Goal: Information Seeking & Learning: Compare options

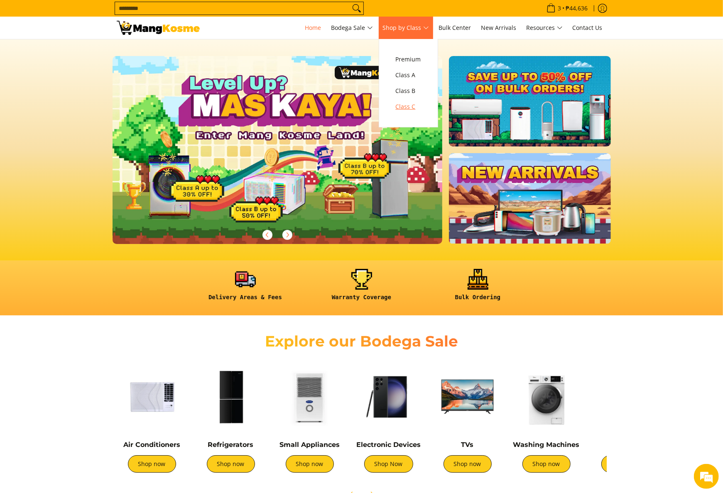
click at [414, 104] on span "Class C" at bounding box center [408, 107] width 25 height 10
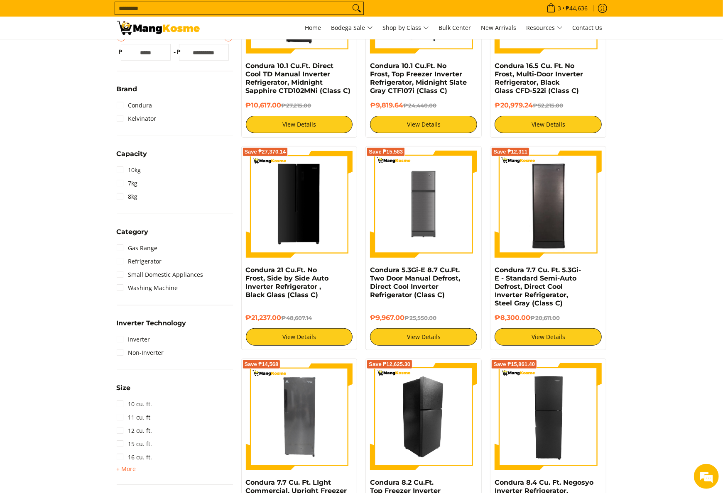
scroll to position [332, 0]
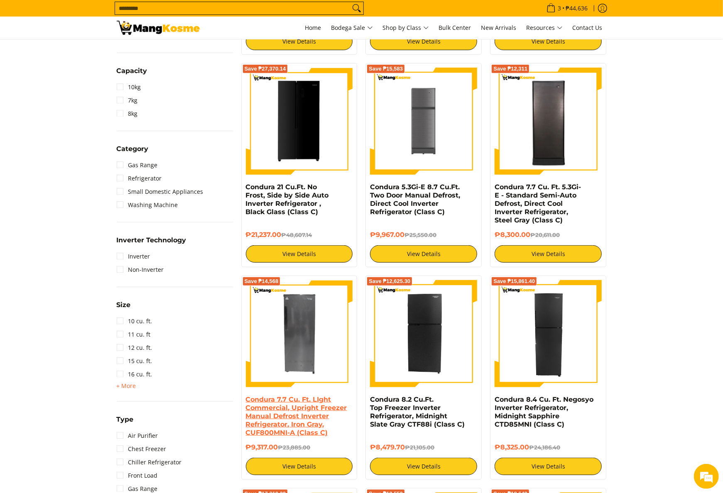
click at [263, 404] on link "Condura 7.7 Cu. Ft. LIght Commercial, Upright Freezer Manual Defrost Inverter R…" at bounding box center [296, 416] width 101 height 41
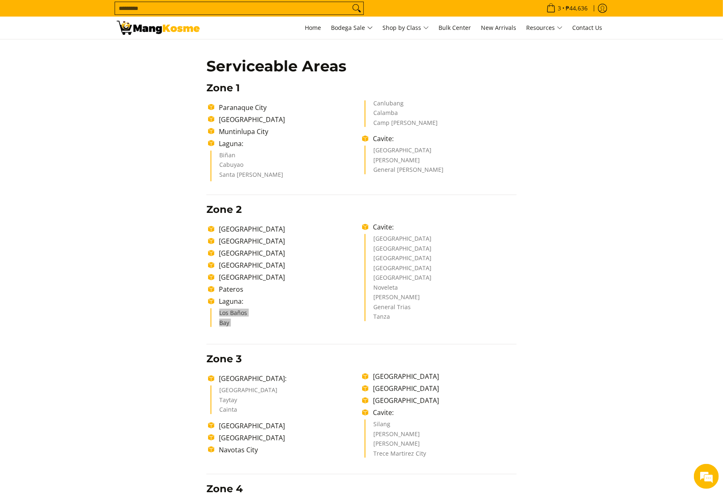
scroll to position [166, 0]
click at [30, 233] on section "Shipping & Delivery Delivery Time Frame Please allow seven (7) business days le…" at bounding box center [361, 387] width 723 height 1028
click at [338, 256] on li "Pasig City" at bounding box center [288, 253] width 147 height 10
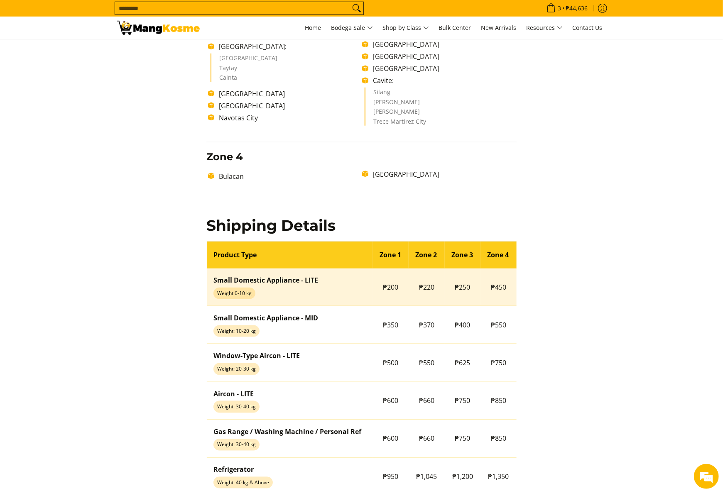
scroll to position [581, 0]
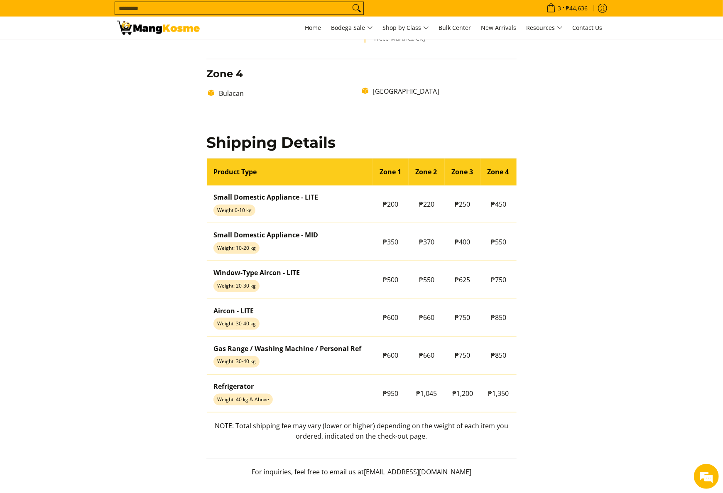
click at [150, 282] on div "Delivery Time Frame Please allow seven (7) business days lead time upon receipt…" at bounding box center [362, 22] width 490 height 927
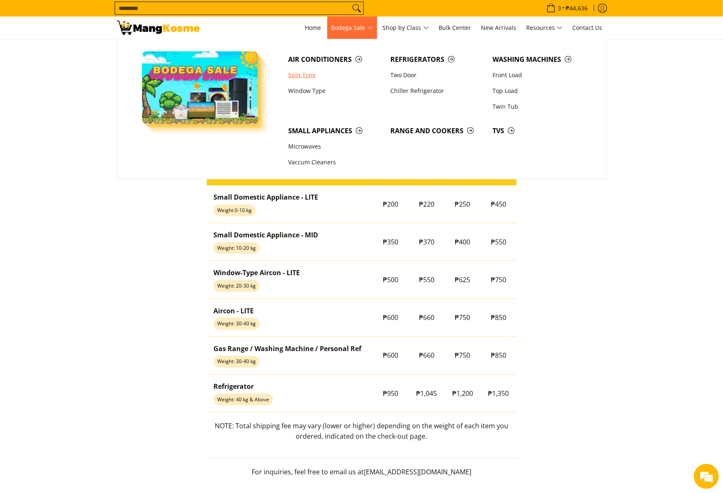
click at [315, 77] on link "Split Type" at bounding box center [335, 75] width 102 height 16
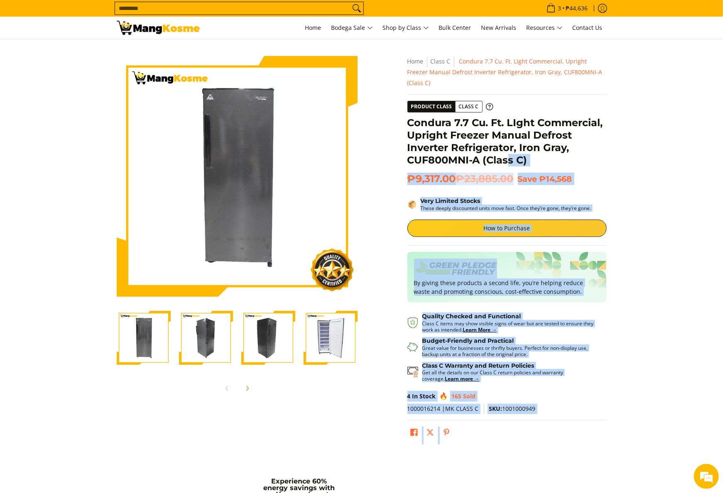
drag, startPoint x: 405, startPoint y: 106, endPoint x: 512, endPoint y: 156, distance: 117.8
click at [512, 157] on div "**********" at bounding box center [507, 252] width 208 height 393
drag, startPoint x: 512, startPoint y: 156, endPoint x: 529, endPoint y: 153, distance: 17.3
click at [529, 153] on h1 "Condura 7.7 Cu. Ft. LIght Commercial, Upright Freezer Manual Defrost Inverter R…" at bounding box center [506, 142] width 199 height 50
click at [535, 149] on h1 "Condura 7.7 Cu. Ft. LIght Commercial, Upright Freezer Manual Defrost Inverter R…" at bounding box center [506, 142] width 199 height 50
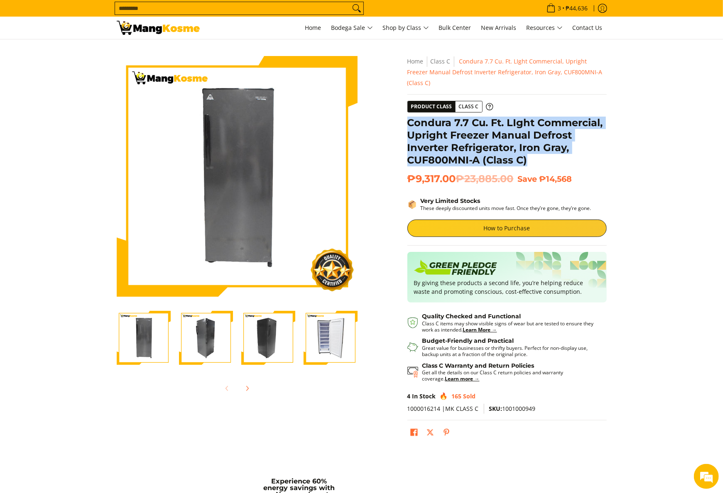
drag, startPoint x: 524, startPoint y: 147, endPoint x: 407, endPoint y: 112, distance: 121.7
click at [407, 117] on h1 "Condura 7.7 Cu. Ft. LIght Commercial, Upright Freezer Manual Defrost Inverter R…" at bounding box center [506, 142] width 199 height 50
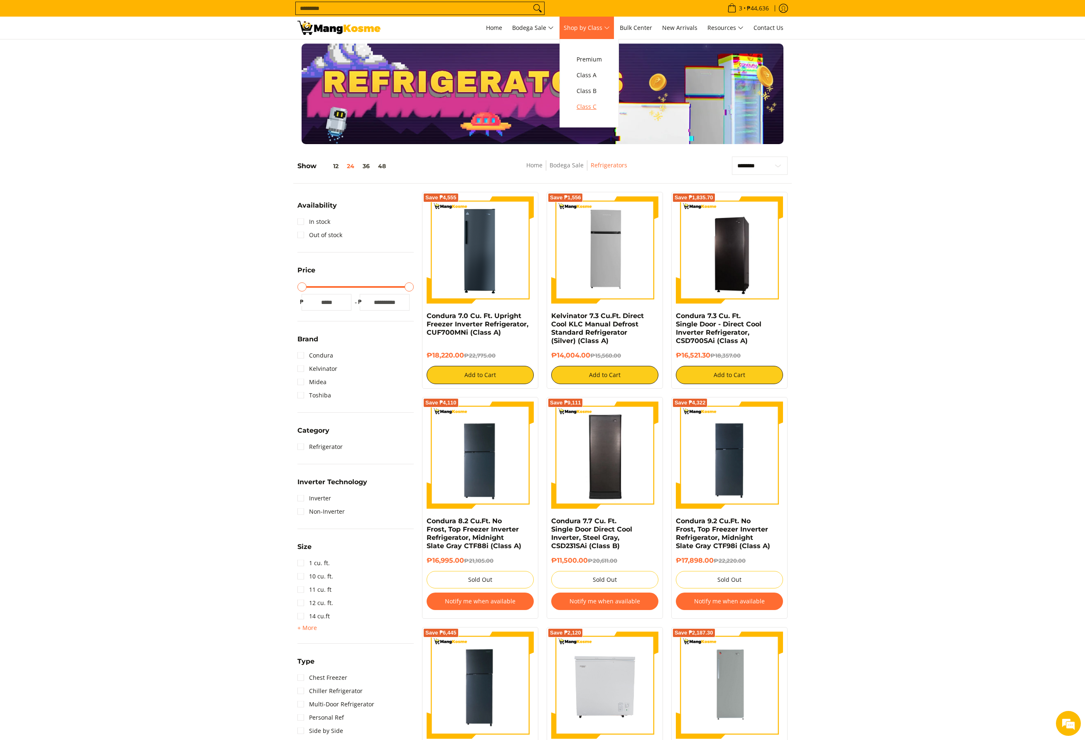
click at [583, 109] on span "Class C" at bounding box center [588, 107] width 25 height 10
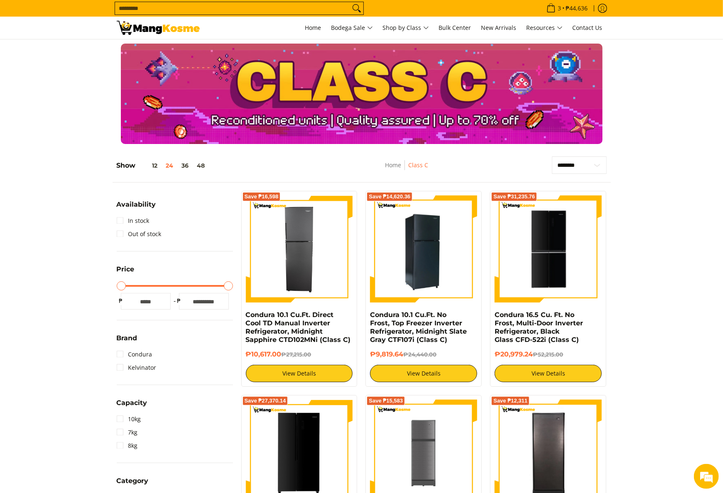
click at [416, 235] on img at bounding box center [423, 249] width 107 height 107
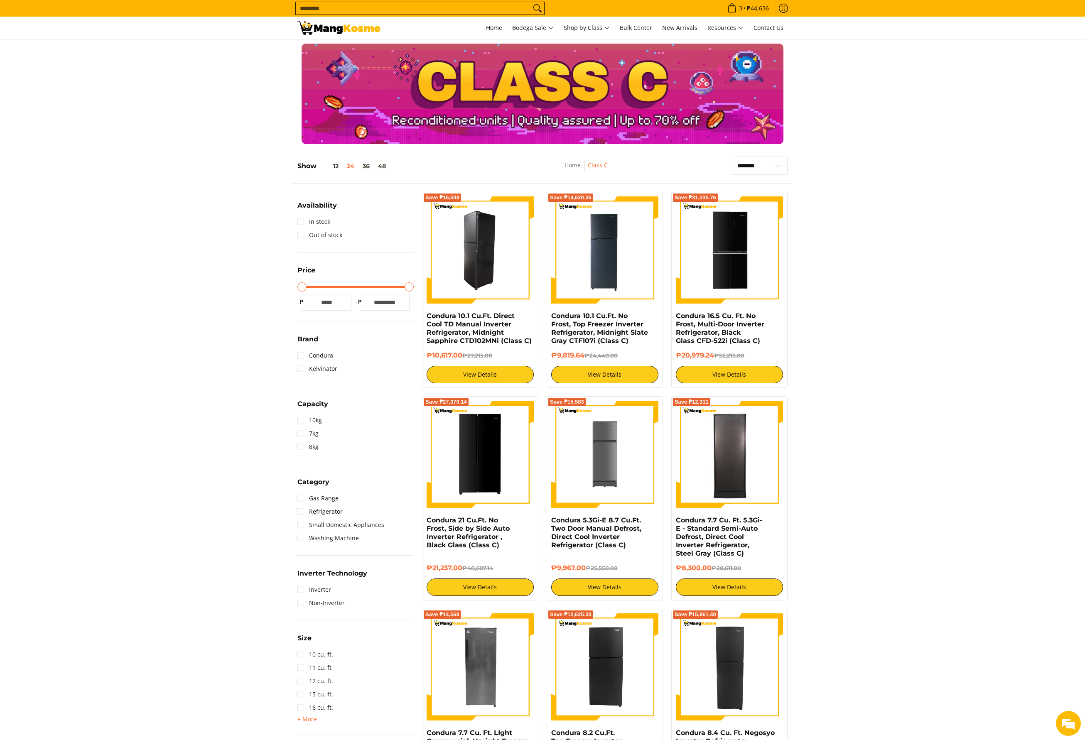
click at [487, 272] on img at bounding box center [480, 249] width 107 height 107
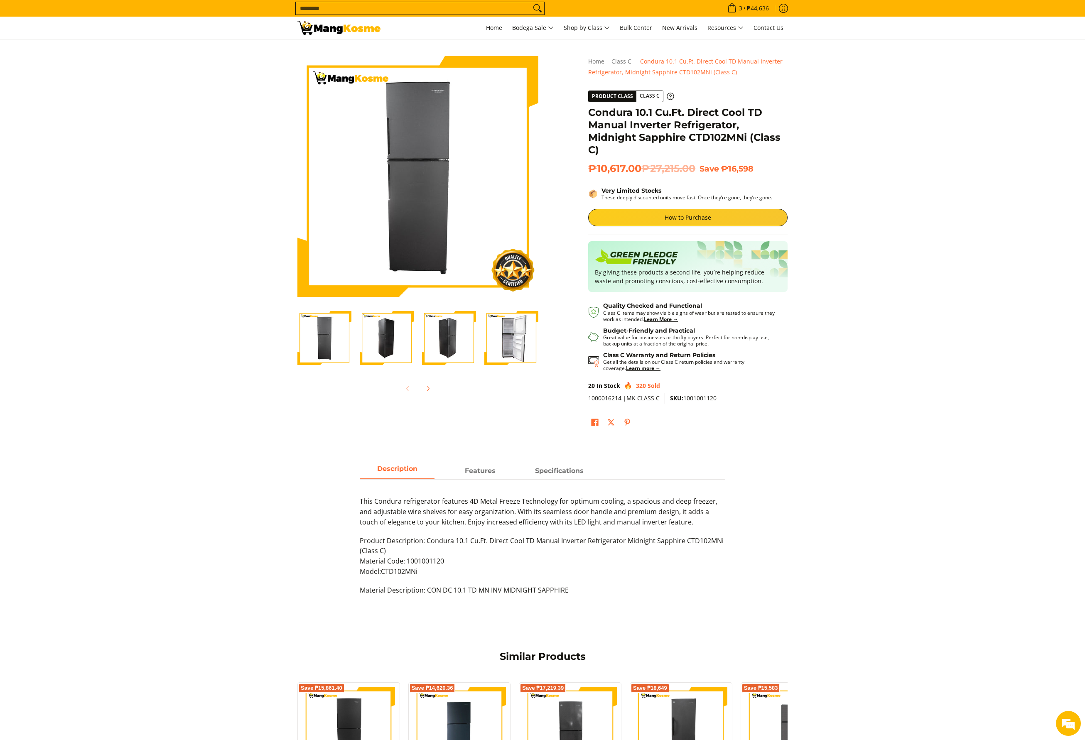
click at [518, 343] on img "Condura 10.1 Cu.Ft. Direct Cool TD Manual Inverter Refrigerator, Midnight Sapph…" at bounding box center [511, 338] width 54 height 54
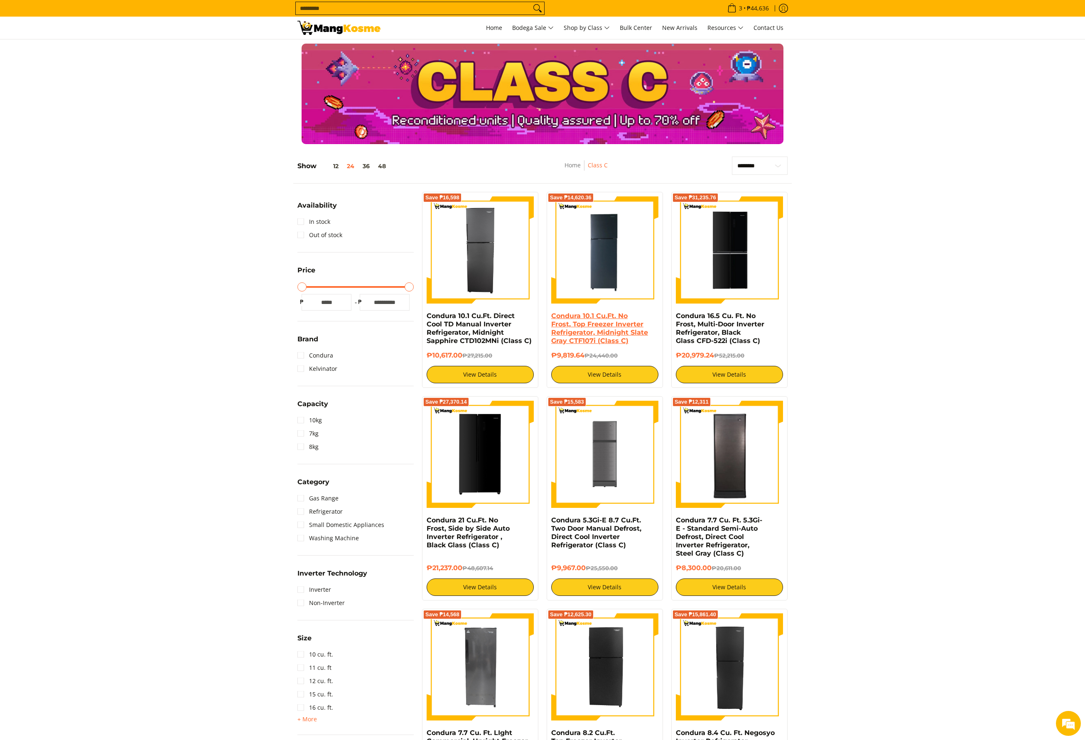
click at [596, 333] on link "Condura 10.1 Cu.Ft. No Frost, Top Freezer Inverter Refrigerator, Midnight Slate…" at bounding box center [599, 328] width 97 height 33
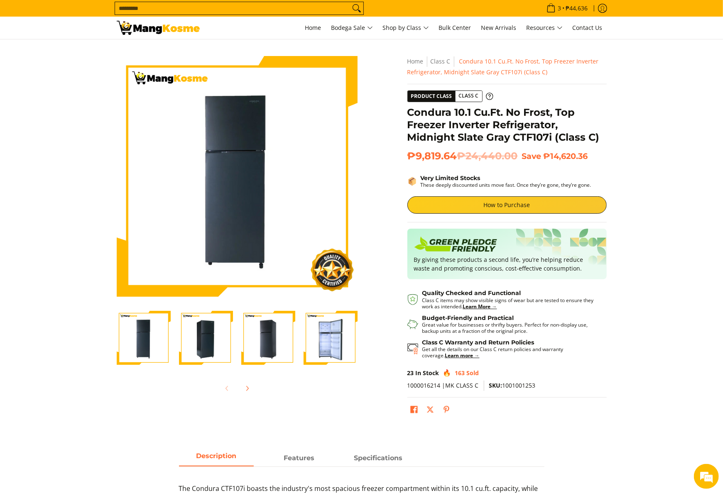
click at [143, 22] on img at bounding box center [158, 28] width 83 height 14
click at [336, 326] on img "Condura 10.1 Cu.Ft. No Frost, Top Freezer Inverter Refrigerator, Midnight Slate…" at bounding box center [331, 338] width 54 height 54
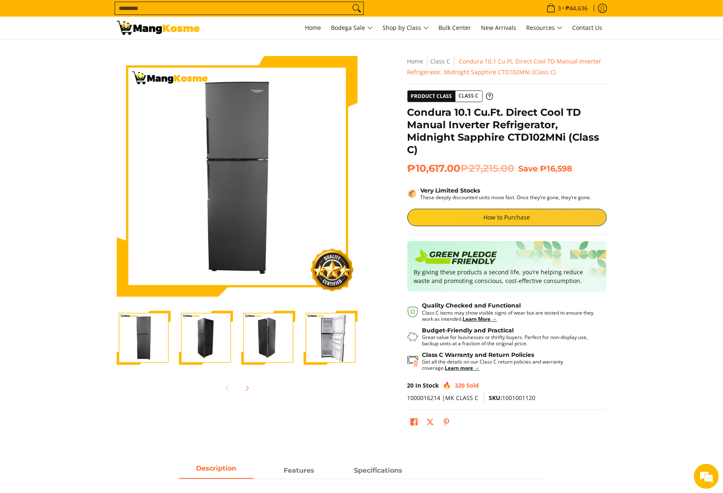
click at [333, 356] on img "Condura 10.1 Cu.Ft. Direct Cool TD Manual Inverter Refrigerator, Midnight Sapph…" at bounding box center [331, 338] width 54 height 54
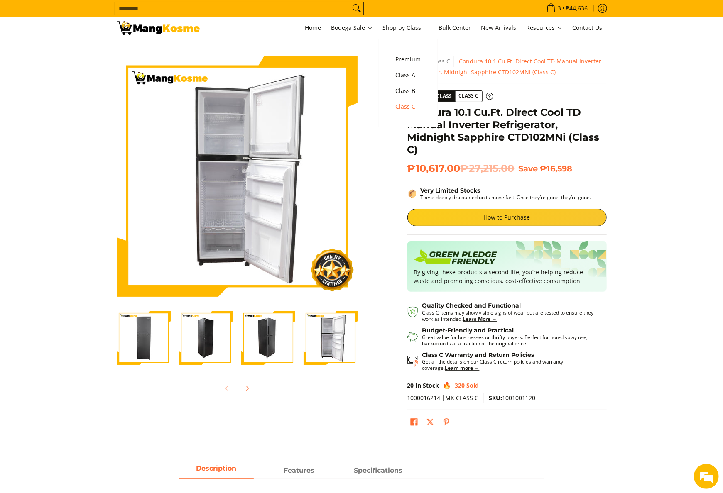
click at [316, 3] on input "Search..." at bounding box center [232, 8] width 235 height 12
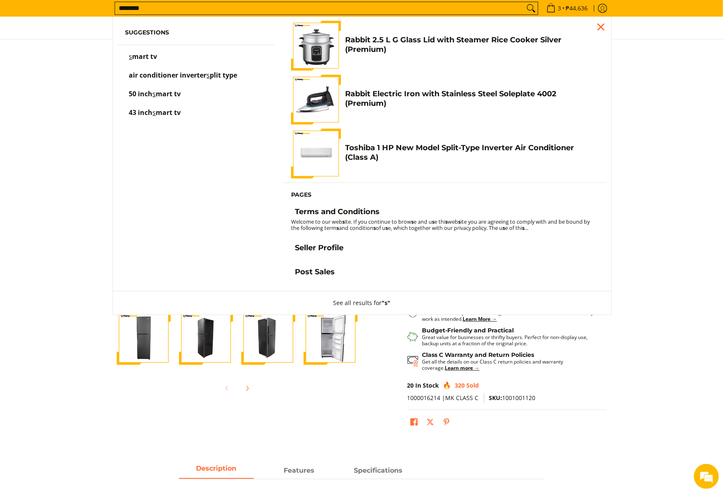
type input "********"
click at [525, 2] on button "Search" at bounding box center [531, 8] width 13 height 12
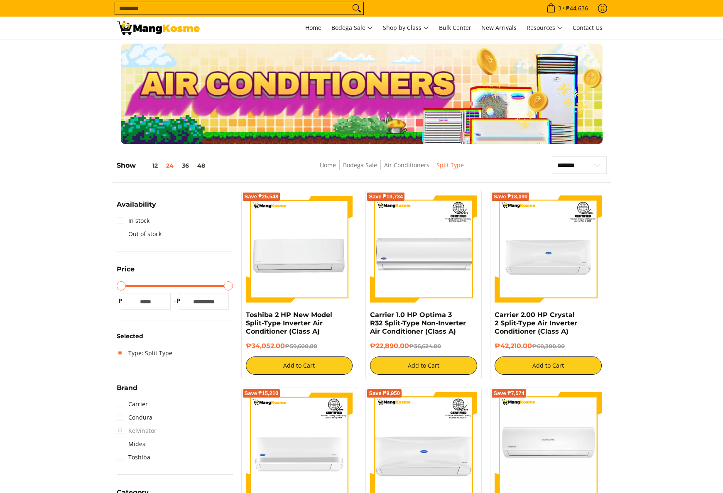
scroll to position [249, 0]
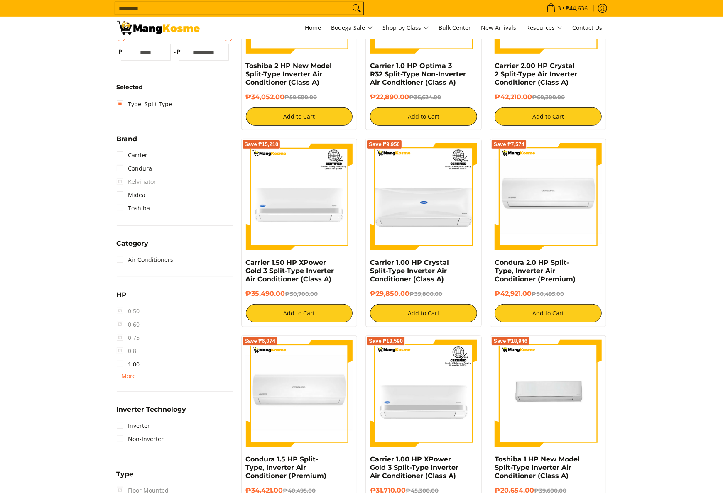
click at [123, 373] on span "+ More" at bounding box center [127, 376] width 20 height 7
click at [139, 389] on link "2.00" at bounding box center [128, 391] width 23 height 13
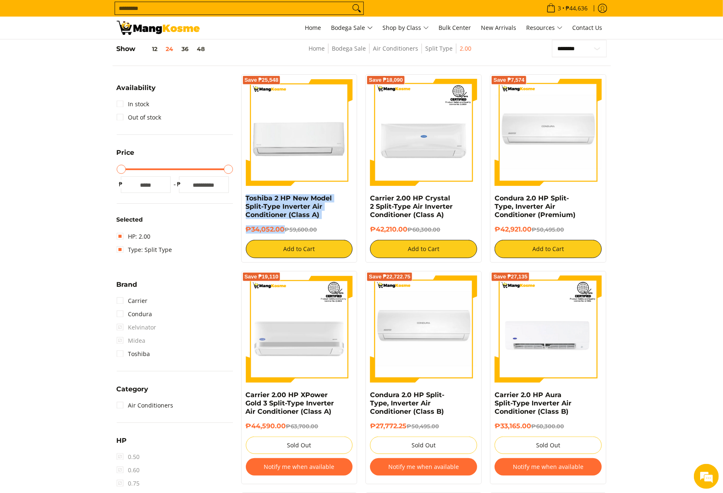
drag, startPoint x: 243, startPoint y: 200, endPoint x: 286, endPoint y: 230, distance: 51.6
click at [286, 230] on div "Save ₱25,548 Toshiba 2 HP New Model Split-Type Inverter Air Conditioner (Class …" at bounding box center [299, 168] width 116 height 189
copy div "Toshiba 2 HP New Model Split-Type Inverter Air Conditioner (Class A) ₱34,052.00"
drag, startPoint x: 363, startPoint y: 195, endPoint x: 409, endPoint y: 233, distance: 60.1
click at [409, 233] on div "Save ₱18,090 Carrier 2.00 HP Crystal 2 Split-Type Air Inverter Conditioner (Cla…" at bounding box center [423, 168] width 125 height 189
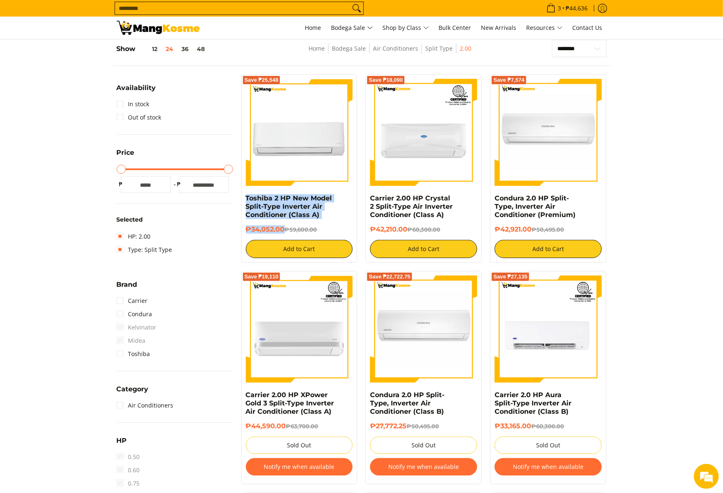
copy div "Carrier 2.00 HP Crystal 2 Split-Type Air Inverter Conditioner (Class A) ₱42,210…"
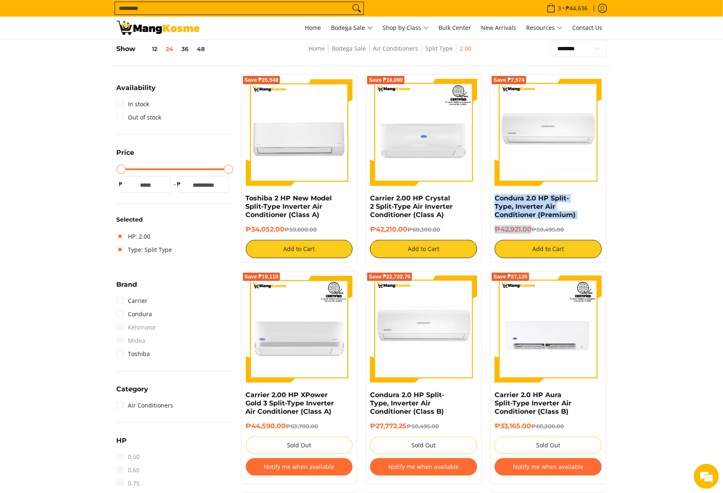
drag, startPoint x: 493, startPoint y: 200, endPoint x: 532, endPoint y: 233, distance: 51.9
click at [532, 233] on div "Save ₱7,574 Condura 2.0 HP Split-Type, Inverter Air Conditioner (Premium) ₱42,9…" at bounding box center [548, 168] width 116 height 189
copy div "Condura 2.0 HP Split-Type, Inverter Air Conditioner (Premium) ₱42,921.00"
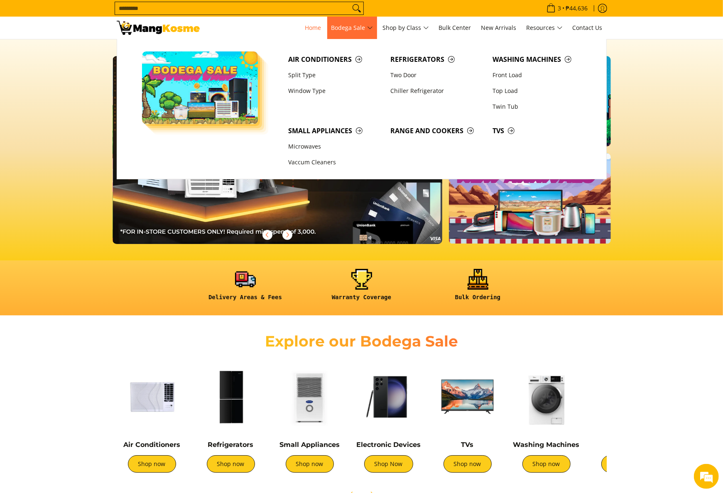
scroll to position [0, 1017]
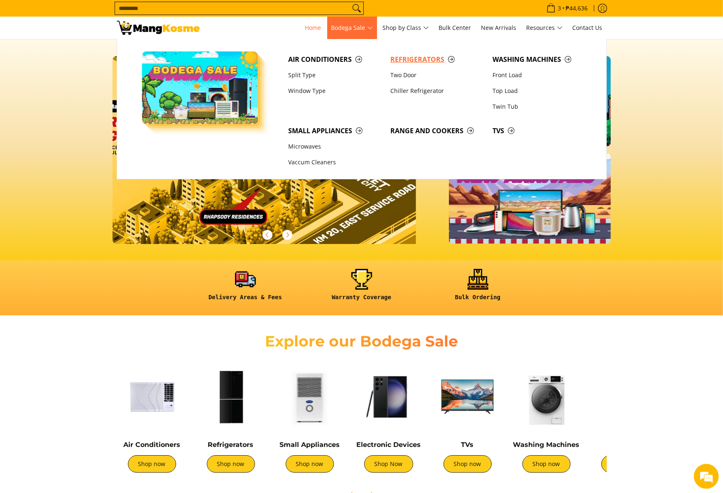
click at [407, 56] on span "Refrigerators" at bounding box center [437, 59] width 94 height 10
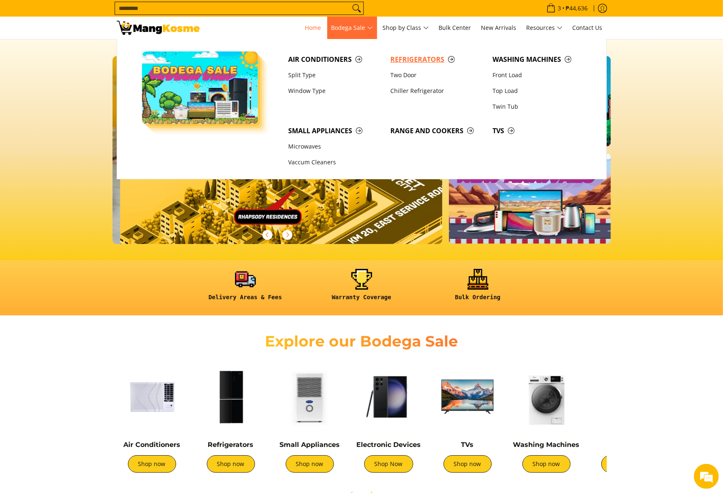
scroll to position [0, 785]
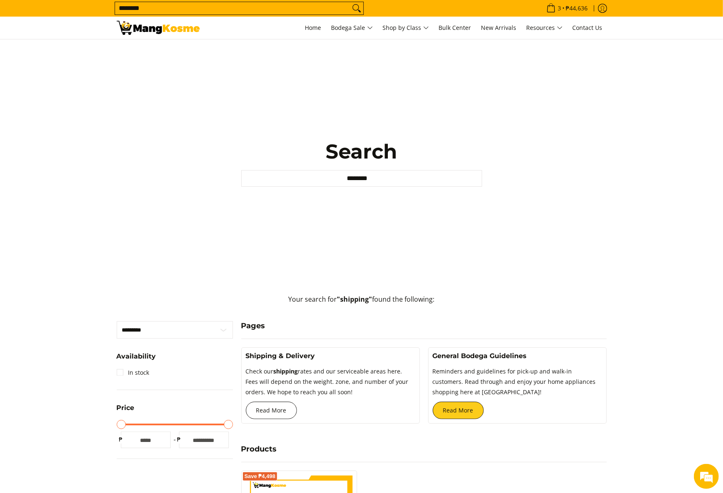
click at [280, 402] on link "Read More" at bounding box center [271, 410] width 51 height 17
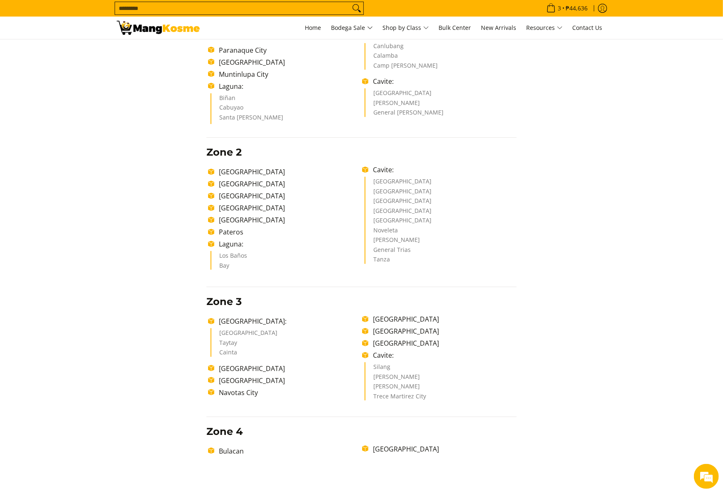
scroll to position [249, 0]
